Goal: Task Accomplishment & Management: Use online tool/utility

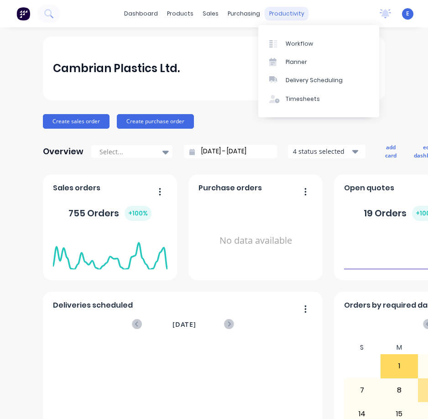
click at [288, 10] on div "productivity" at bounding box center [287, 14] width 44 height 14
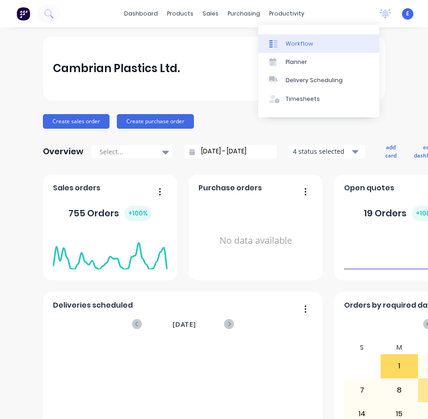
click at [303, 46] on div "Workflow" at bounding box center [299, 44] width 27 height 8
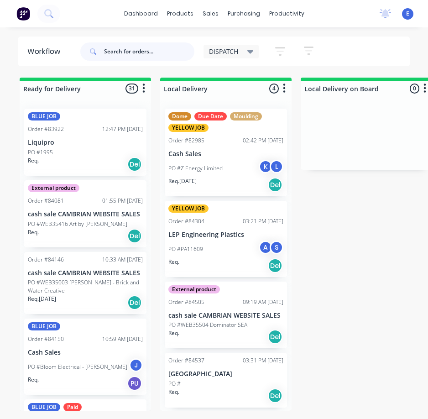
click at [120, 50] on input "text" at bounding box center [149, 51] width 90 height 18
click at [144, 50] on input "text" at bounding box center [149, 51] width 90 height 18
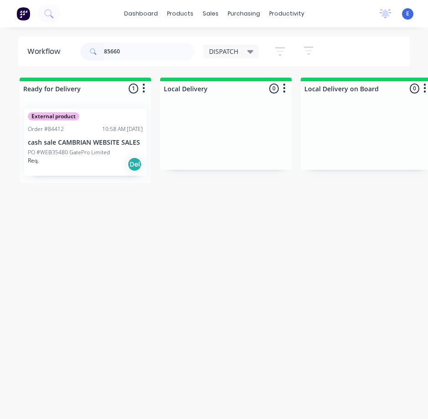
click at [100, 164] on div "Req. Del" at bounding box center [85, 165] width 115 height 16
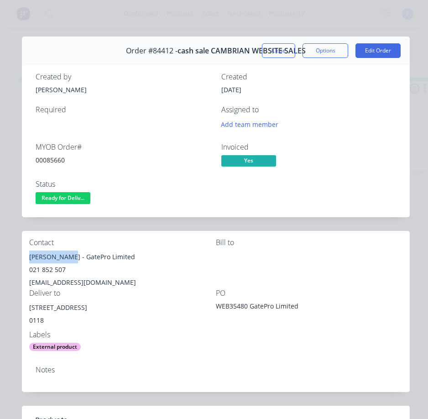
drag, startPoint x: 70, startPoint y: 255, endPoint x: 23, endPoint y: 258, distance: 46.7
click at [23, 258] on div "Contact [PERSON_NAME] - GatePro Limited 021 852 507 [EMAIL_ADDRESS][DOMAIN_NAME…" at bounding box center [216, 295] width 388 height 128
copy div "[PERSON_NAME]"
drag, startPoint x: 74, startPoint y: 259, endPoint x: 125, endPoint y: 262, distance: 50.3
click at [125, 262] on div "[PERSON_NAME] - GatePro Limited" at bounding box center [122, 257] width 187 height 13
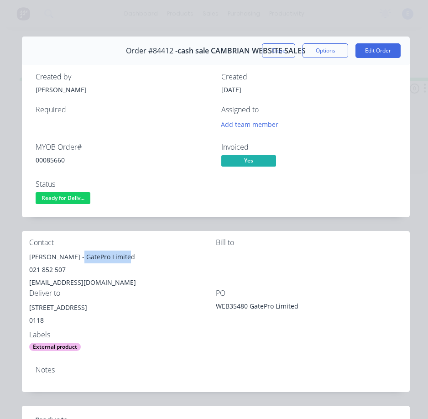
copy div "GatePro Limited"
click at [46, 267] on div "021 852 507" at bounding box center [122, 269] width 187 height 13
click at [47, 267] on div "021 852 507" at bounding box center [122, 269] width 187 height 13
copy div "021 852 507"
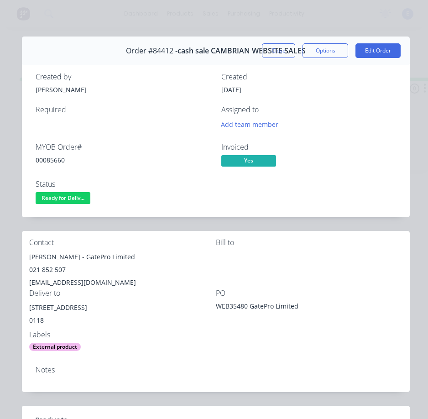
click at [68, 280] on div "[EMAIL_ADDRESS][DOMAIN_NAME]" at bounding box center [122, 282] width 187 height 13
copy div "[EMAIL_ADDRESS][DOMAIN_NAME]"
drag, startPoint x: 77, startPoint y: 306, endPoint x: 27, endPoint y: 311, distance: 50.0
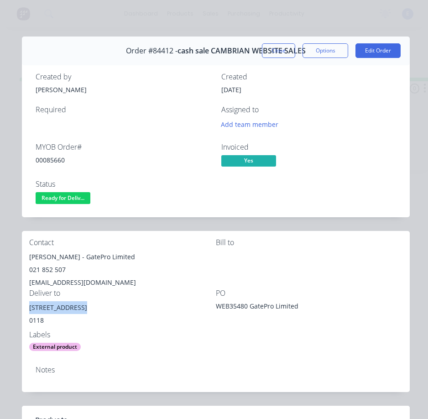
click at [27, 311] on div "Contact [PERSON_NAME] - GatePro Limited 021 852 507 [EMAIL_ADDRESS][DOMAIN_NAME…" at bounding box center [216, 295] width 388 height 128
copy div "[STREET_ADDRESS]"
click at [48, 162] on div "00085660" at bounding box center [123, 160] width 175 height 10
click at [47, 162] on div "00085660" at bounding box center [123, 160] width 175 height 10
click at [48, 161] on div "00085660" at bounding box center [123, 160] width 175 height 10
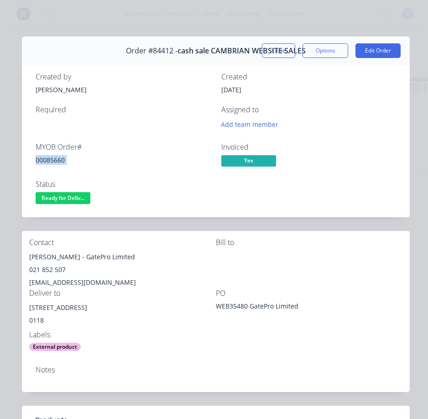
copy div "00085660"
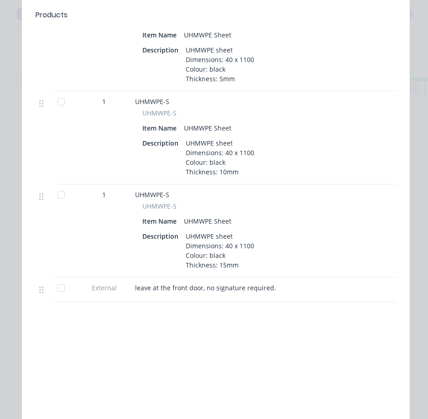
scroll to position [605, 0]
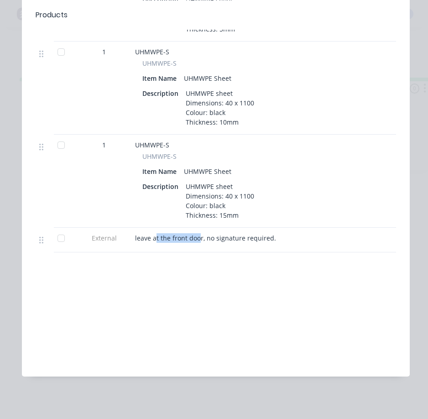
drag, startPoint x: 200, startPoint y: 231, endPoint x: 196, endPoint y: 238, distance: 8.2
click at [159, 234] on span "leave at the front door, no signature required." at bounding box center [205, 238] width 141 height 9
click at [204, 240] on div "leave at the front door, no signature required." at bounding box center [313, 240] width 365 height 25
drag, startPoint x: 202, startPoint y: 234, endPoint x: 136, endPoint y: 229, distance: 66.3
click at [136, 234] on span "leave at the front door, no signature required." at bounding box center [205, 238] width 141 height 9
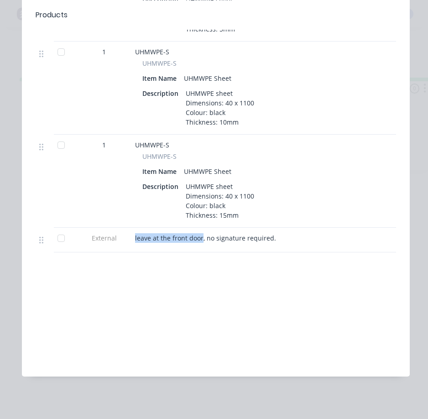
copy span "leave at the front door"
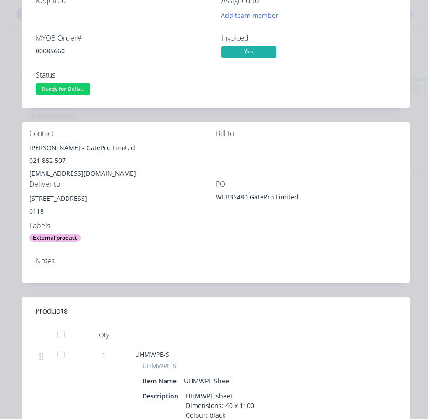
scroll to position [57, 0]
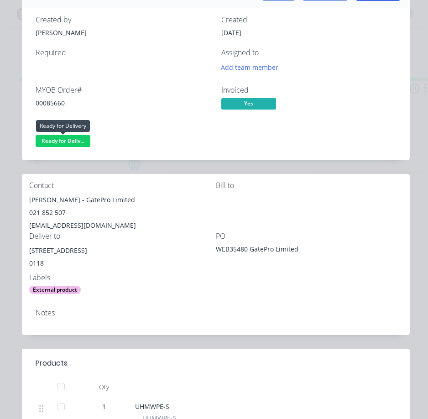
click at [65, 138] on span "Ready for Deliv..." at bounding box center [63, 140] width 55 height 11
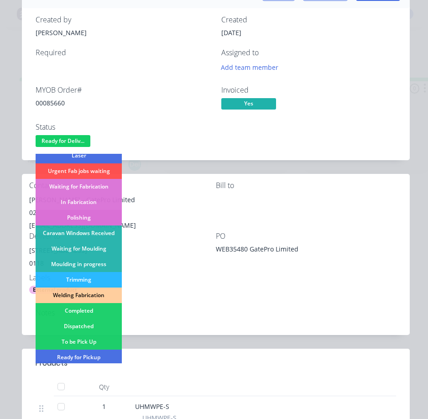
scroll to position [137, 0]
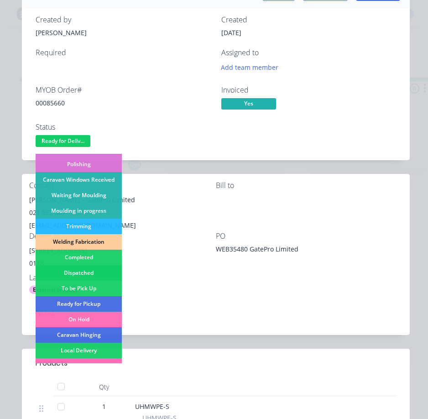
click at [94, 272] on div "Dispatched" at bounding box center [79, 273] width 86 height 16
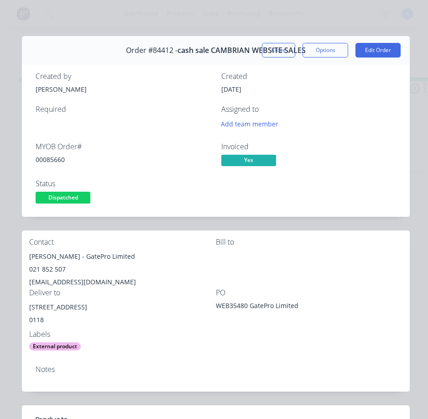
scroll to position [0, 0]
click at [272, 51] on button "Close" at bounding box center [278, 50] width 33 height 15
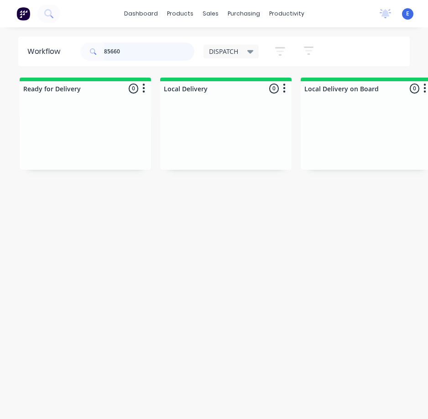
click at [136, 47] on input "85660" at bounding box center [149, 51] width 90 height 18
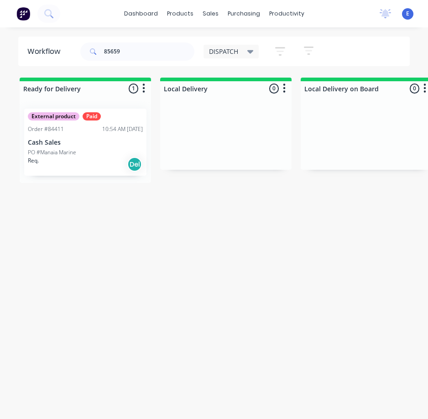
click at [93, 169] on div "Req. Del" at bounding box center [85, 165] width 115 height 16
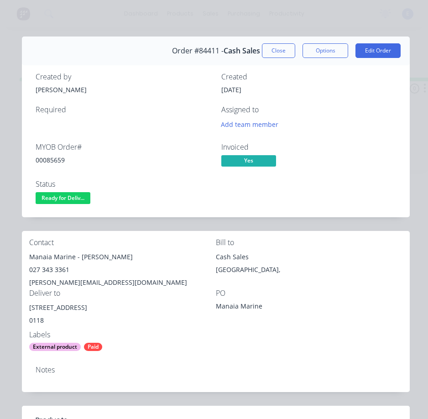
click at [53, 163] on div "00085659" at bounding box center [123, 160] width 175 height 10
copy div "00085659"
drag, startPoint x: 74, startPoint y: 259, endPoint x: 34, endPoint y: 256, distance: 40.3
click at [28, 259] on div "Contact Manaia Marine - [PERSON_NAME] 027 343 3361 [PERSON_NAME][EMAIL_ADDRESS]…" at bounding box center [216, 295] width 388 height 128
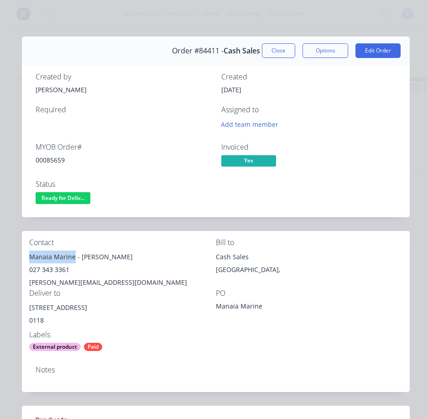
copy div "Manaia Marine"
drag, startPoint x: 79, startPoint y: 259, endPoint x: 124, endPoint y: 264, distance: 45.0
click at [124, 264] on div "Manaia Marine - [PERSON_NAME] 027 343 3361 [PERSON_NAME][EMAIL_ADDRESS][DOMAIN_…" at bounding box center [122, 270] width 187 height 38
click at [124, 264] on div "027 343 3361" at bounding box center [122, 269] width 187 height 13
click at [111, 270] on div "027 343 3361" at bounding box center [122, 269] width 187 height 13
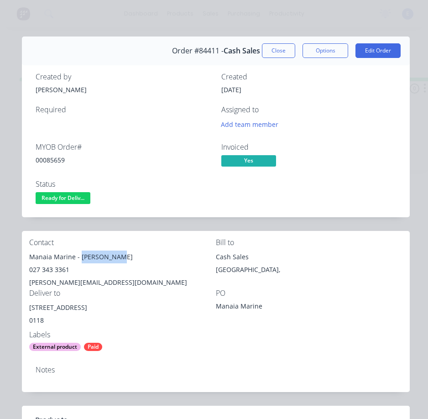
drag, startPoint x: 78, startPoint y: 258, endPoint x: 112, endPoint y: 258, distance: 33.3
click at [112, 258] on div "Manaia Marine - [PERSON_NAME]" at bounding box center [122, 257] width 187 height 13
copy div "[PERSON_NAME]"
click at [43, 270] on div "027 343 3361" at bounding box center [122, 269] width 187 height 13
click at [43, 269] on div "027 343 3361" at bounding box center [122, 269] width 187 height 13
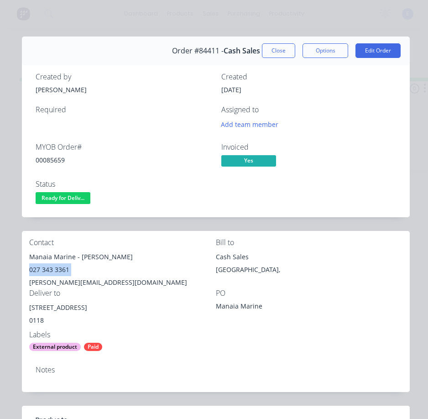
click at [43, 269] on div "027 343 3361" at bounding box center [122, 269] width 187 height 13
click at [79, 283] on div "[PERSON_NAME][EMAIL_ADDRESS][DOMAIN_NAME]" at bounding box center [122, 282] width 187 height 13
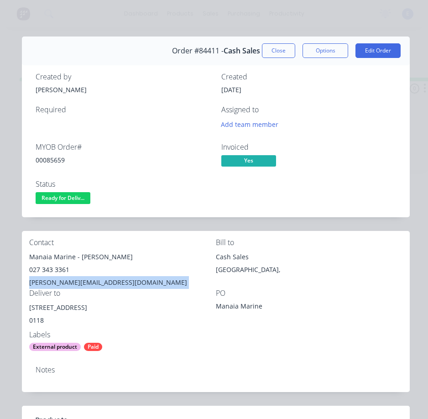
click at [79, 283] on div "[PERSON_NAME][EMAIL_ADDRESS][DOMAIN_NAME]" at bounding box center [122, 282] width 187 height 13
drag, startPoint x: 84, startPoint y: 308, endPoint x: 22, endPoint y: 309, distance: 62.1
click at [22, 309] on div "Contact Manaia Marine - [PERSON_NAME] 027 343 3361 [PERSON_NAME][EMAIL_ADDRESS]…" at bounding box center [216, 295] width 388 height 128
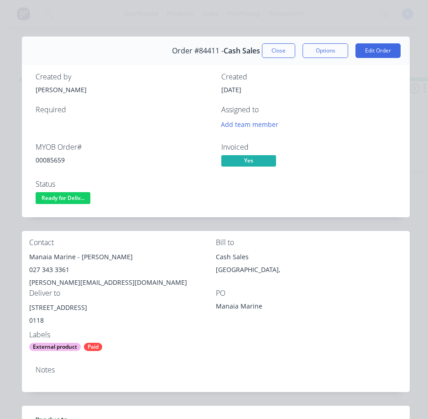
click at [101, 309] on div "[STREET_ADDRESS]" at bounding box center [122, 307] width 187 height 13
drag, startPoint x: 101, startPoint y: 309, endPoint x: 24, endPoint y: 309, distance: 77.1
click at [24, 309] on div "Contact Manaia Marine - [PERSON_NAME] 027 343 3361 [PERSON_NAME][EMAIL_ADDRESS]…" at bounding box center [216, 295] width 388 height 128
click at [64, 195] on span "Ready for Deliv..." at bounding box center [63, 197] width 55 height 11
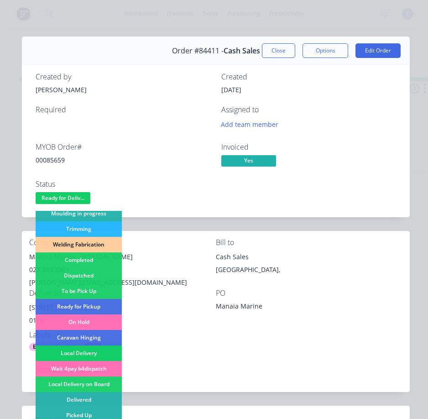
scroll to position [194, 0]
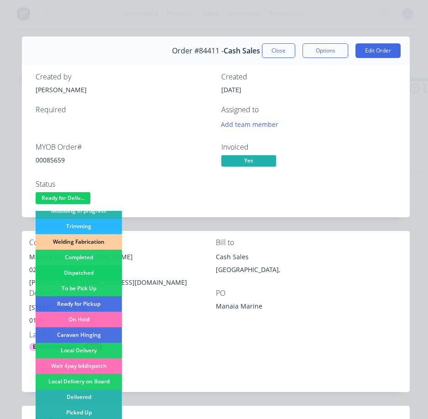
click at [83, 273] on div "Dispatched" at bounding box center [79, 273] width 86 height 16
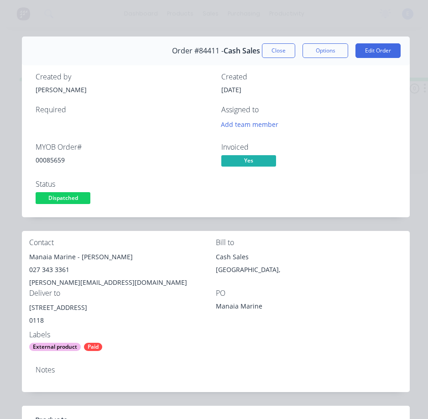
drag, startPoint x: 261, startPoint y: 51, endPoint x: 420, endPoint y: 39, distance: 160.1
click at [264, 51] on button "Close" at bounding box center [278, 50] width 33 height 15
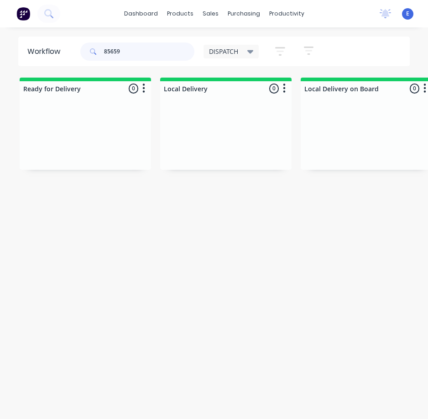
click at [158, 57] on input "85659" at bounding box center [149, 51] width 90 height 18
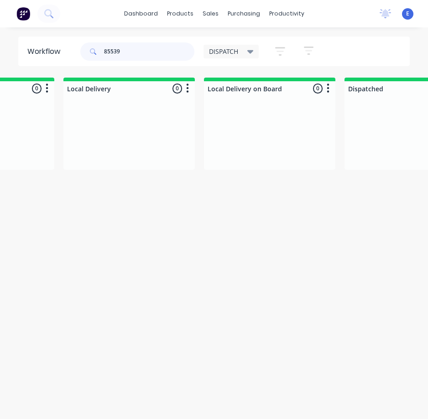
scroll to position [0, 0]
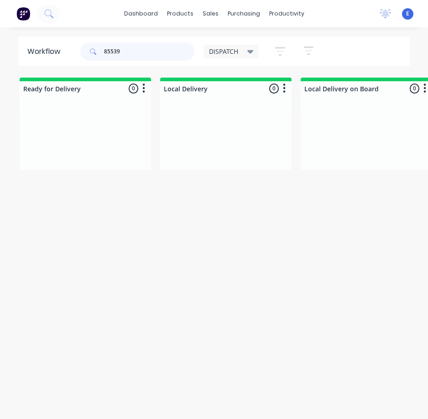
type input "85539"
click at [286, 48] on button "button" at bounding box center [280, 51] width 29 height 18
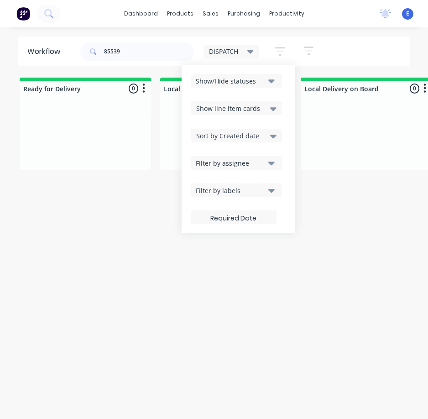
click at [272, 110] on icon at bounding box center [273, 109] width 6 height 10
click at [271, 110] on icon at bounding box center [273, 109] width 6 height 10
click at [262, 83] on div "Show/Hide statuses" at bounding box center [230, 81] width 69 height 10
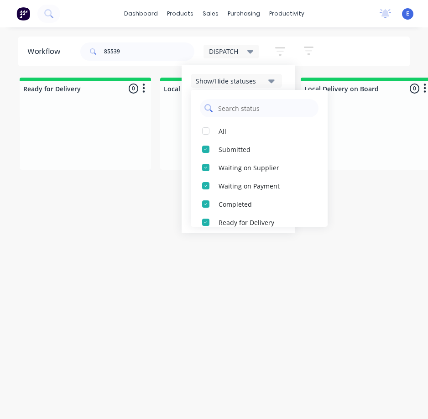
click at [291, 111] on input "text" at bounding box center [265, 108] width 97 height 18
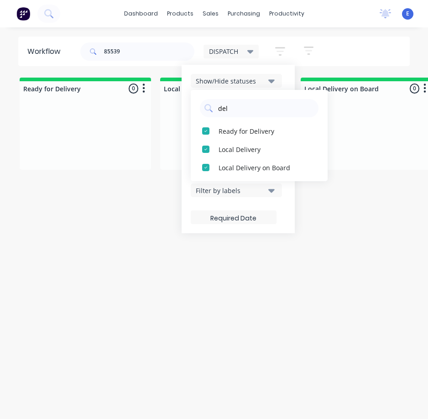
type input "deli"
drag, startPoint x: 251, startPoint y: 109, endPoint x: 173, endPoint y: 95, distance: 78.7
click at [173, 95] on div "Workflow 85539 DISPATCH Save new view None edit DISPATCH (Default) edit CUT SHO…" at bounding box center [214, 228] width 428 height 382
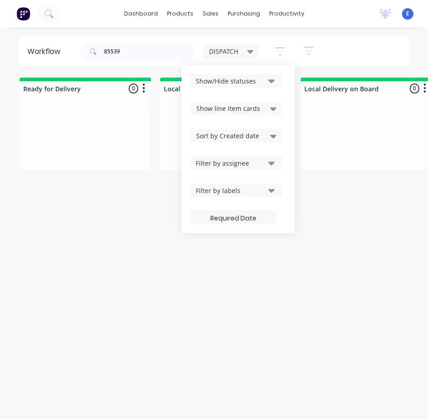
click at [55, 201] on div "Workflow 85539 DISPATCH Save new view None edit DISPATCH (Default) edit CUT SHO…" at bounding box center [214, 228] width 428 height 382
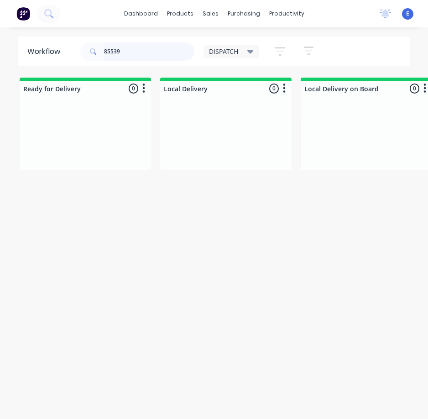
click at [106, 50] on input "85539" at bounding box center [149, 51] width 90 height 18
click at [47, 10] on icon at bounding box center [47, 12] width 7 height 7
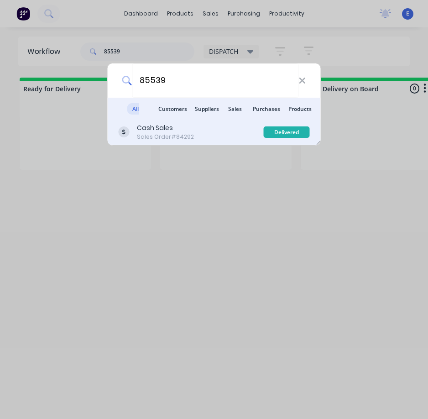
type input "85539"
click at [199, 138] on div "Cash Sales Sales Order #84292" at bounding box center [191, 132] width 145 height 18
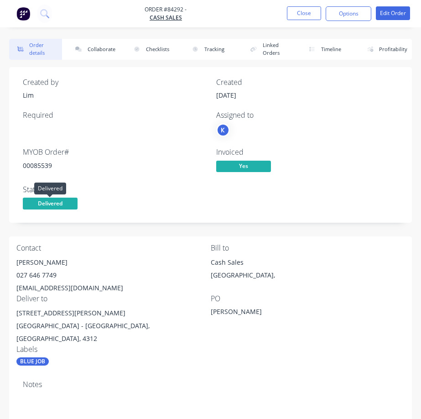
click at [61, 204] on span "Delivered" at bounding box center [50, 203] width 55 height 11
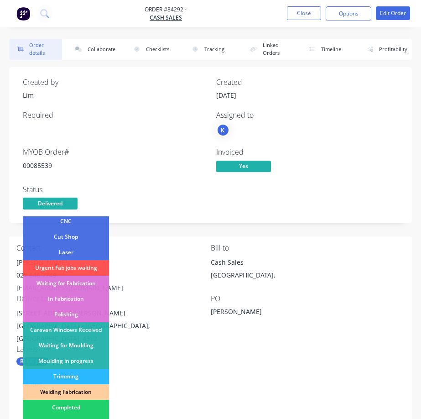
scroll to position [137, 0]
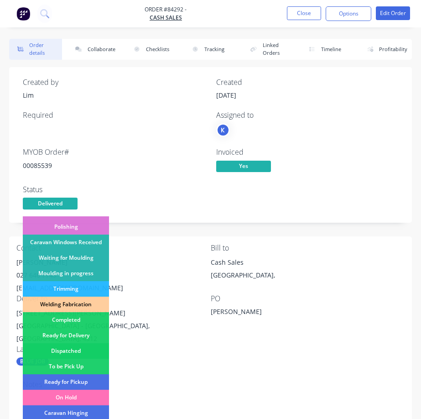
click at [83, 347] on div "Dispatched" at bounding box center [66, 351] width 86 height 16
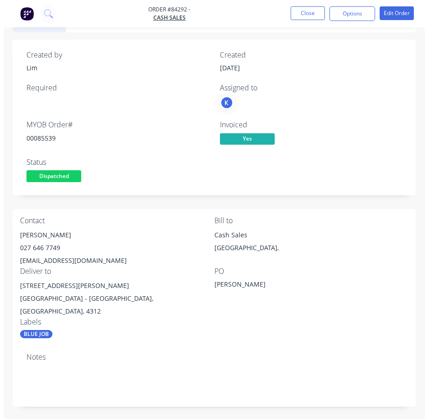
scroll to position [0, 0]
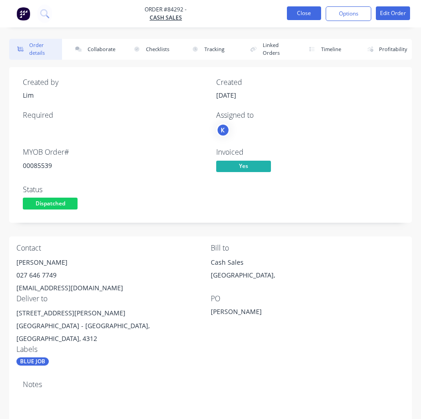
click at [308, 10] on button "Close" at bounding box center [304, 13] width 34 height 14
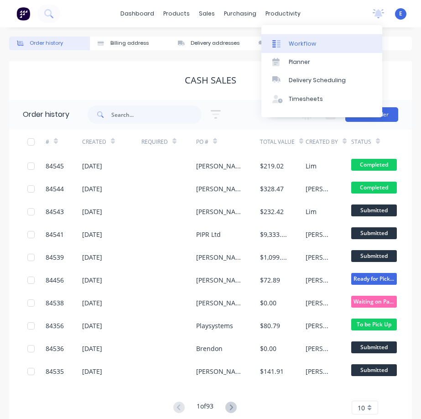
click at [296, 42] on div "Workflow" at bounding box center [302, 44] width 27 height 8
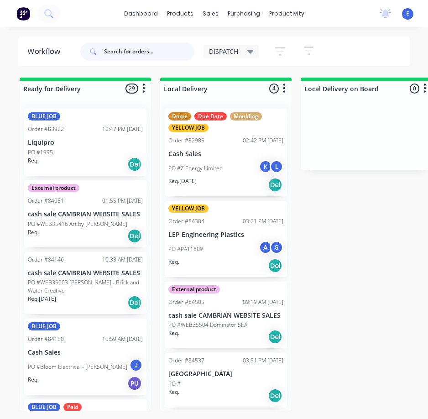
click at [138, 50] on input "text" at bounding box center [149, 51] width 90 height 18
